Goal: Information Seeking & Learning: Understand process/instructions

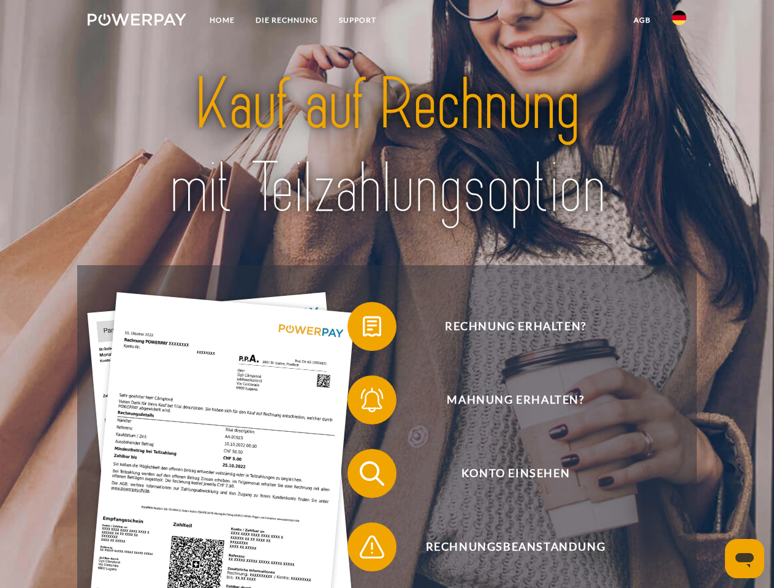
click at [137, 21] on img at bounding box center [137, 19] width 99 height 12
click at [679, 21] on img at bounding box center [678, 17] width 15 height 15
click at [641, 20] on link "agb" at bounding box center [642, 20] width 38 height 22
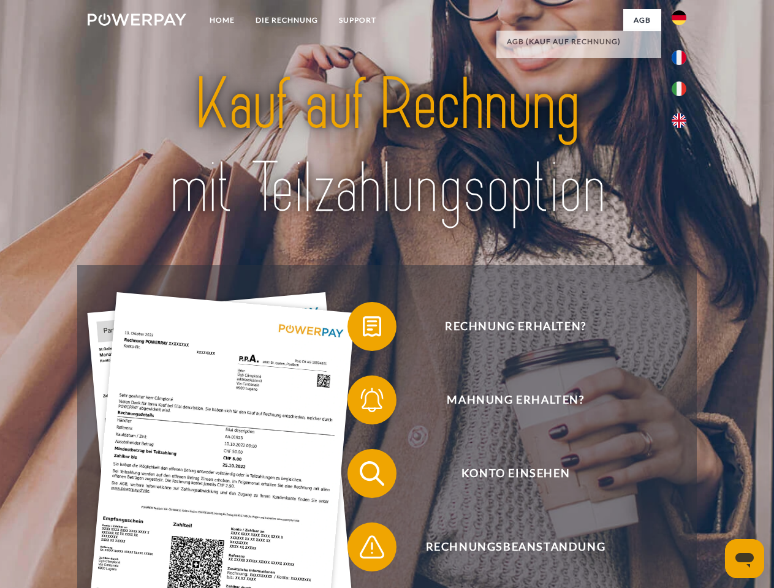
click at [363, 329] on span at bounding box center [353, 326] width 61 height 61
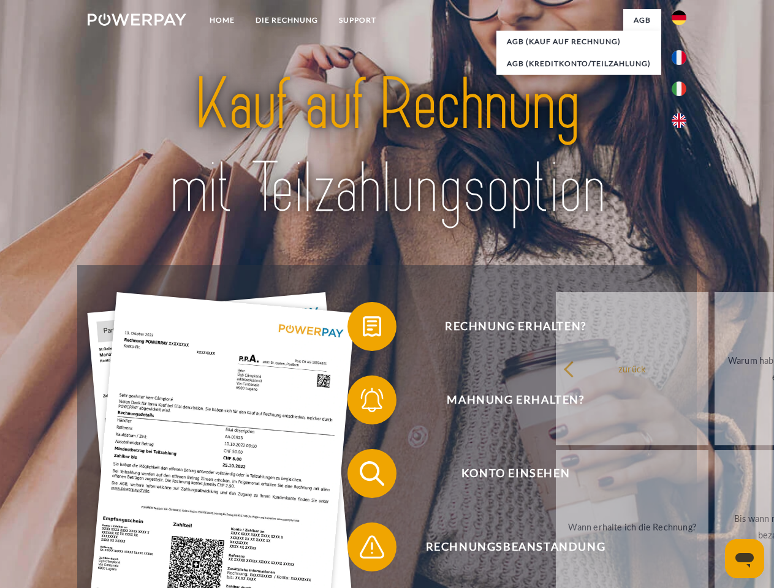
click at [363, 402] on span at bounding box center [353, 399] width 61 height 61
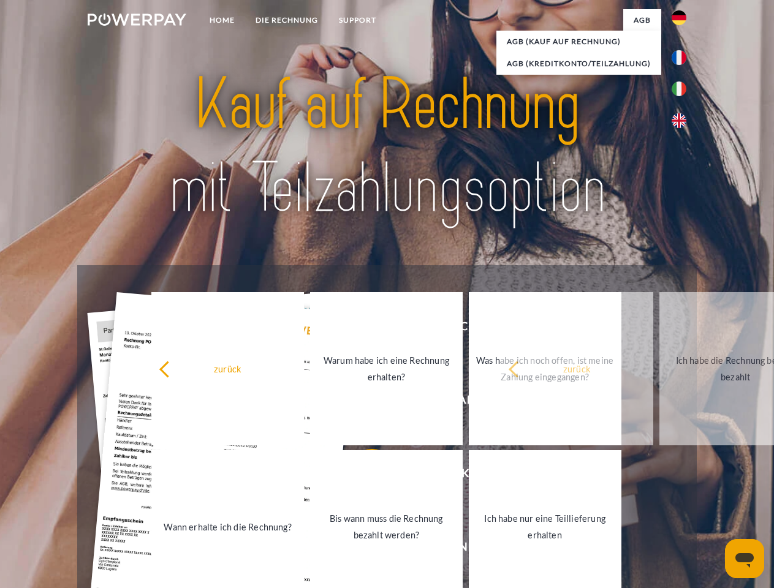
click at [363, 476] on link "Bis wann muss die Rechnung bezahlt werden?" at bounding box center [386, 526] width 153 height 153
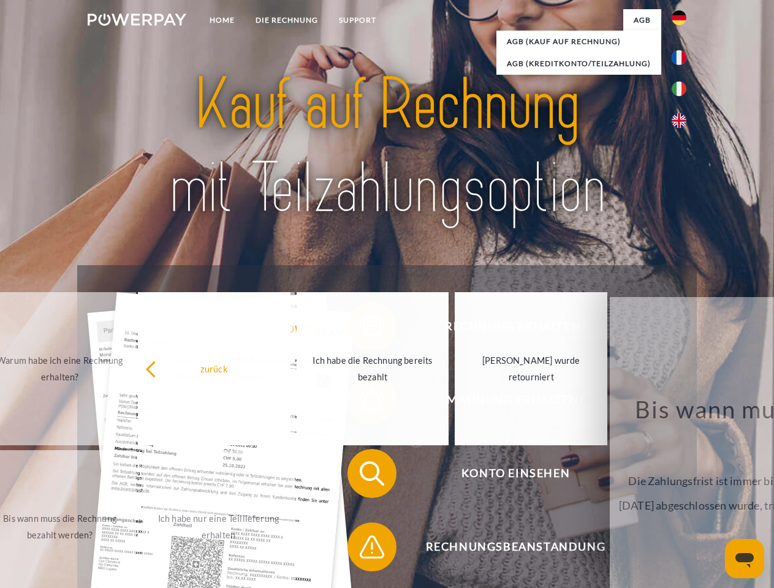
click at [363, 549] on span at bounding box center [353, 546] width 61 height 61
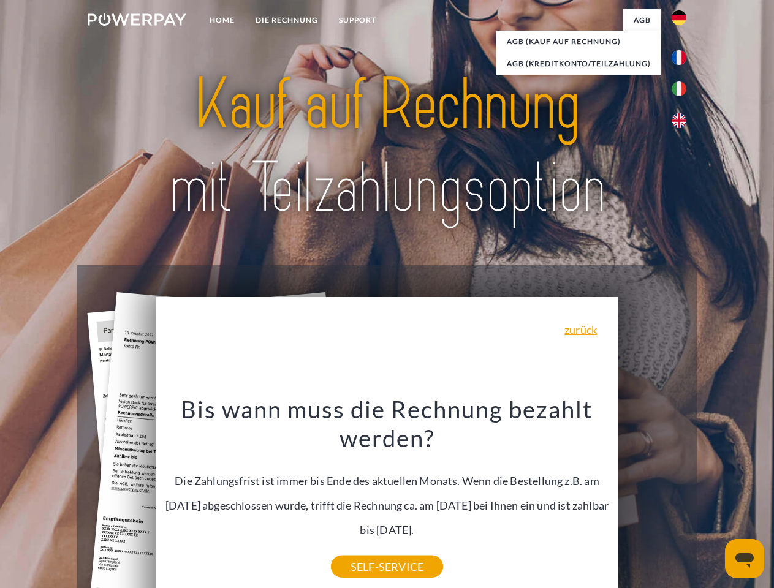
click at [744, 559] on icon "Messaging-Fenster öffnen" at bounding box center [744, 560] width 18 height 15
